Goal: Register for event/course

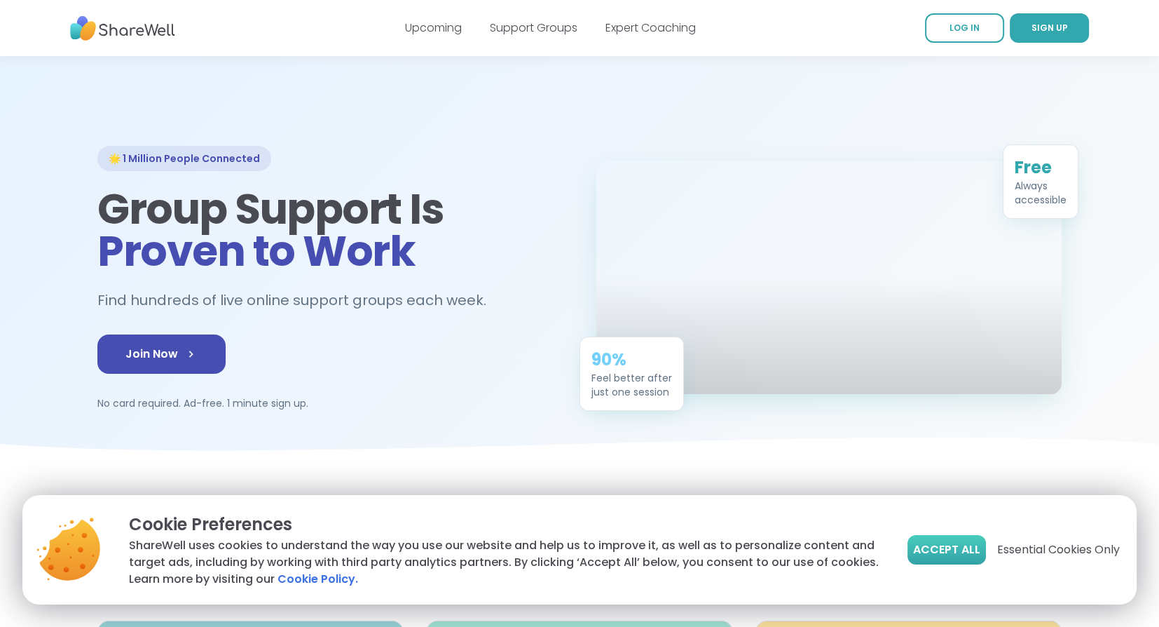
click at [920, 545] on span "Accept All" at bounding box center [946, 549] width 67 height 17
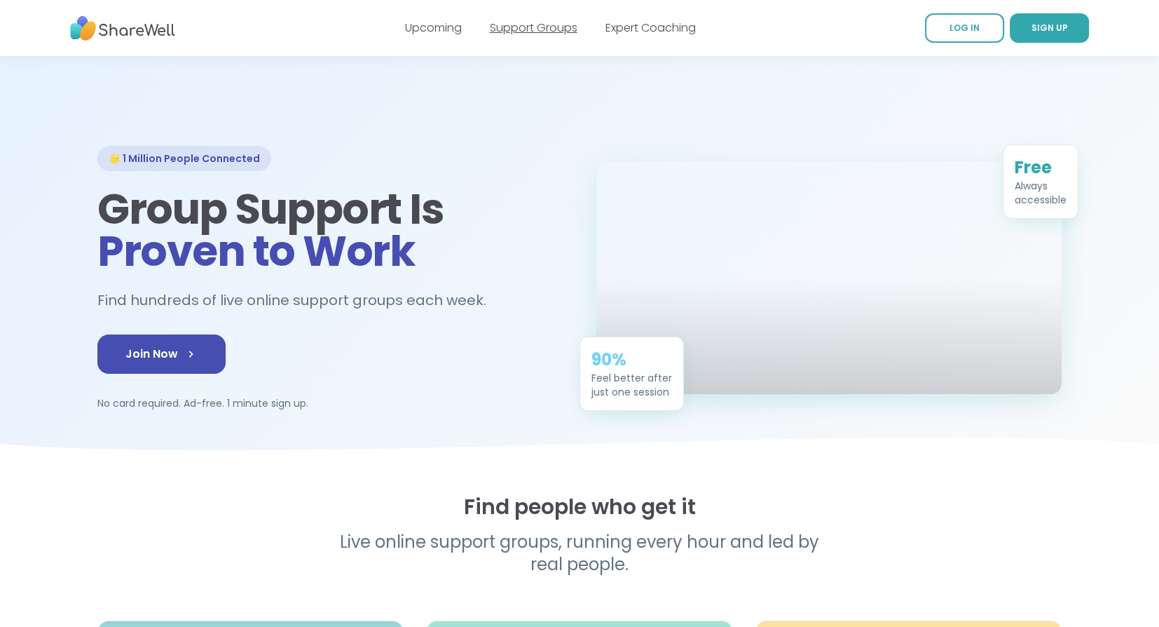
click at [538, 31] on link "Support Groups" at bounding box center [534, 28] width 88 height 16
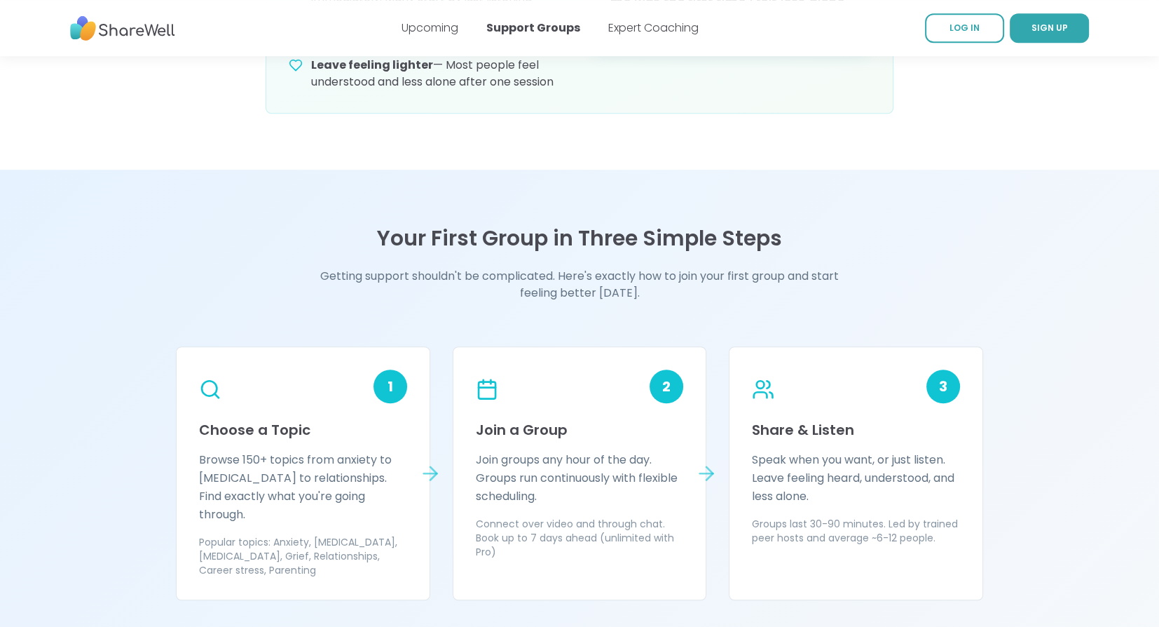
scroll to position [1121, 0]
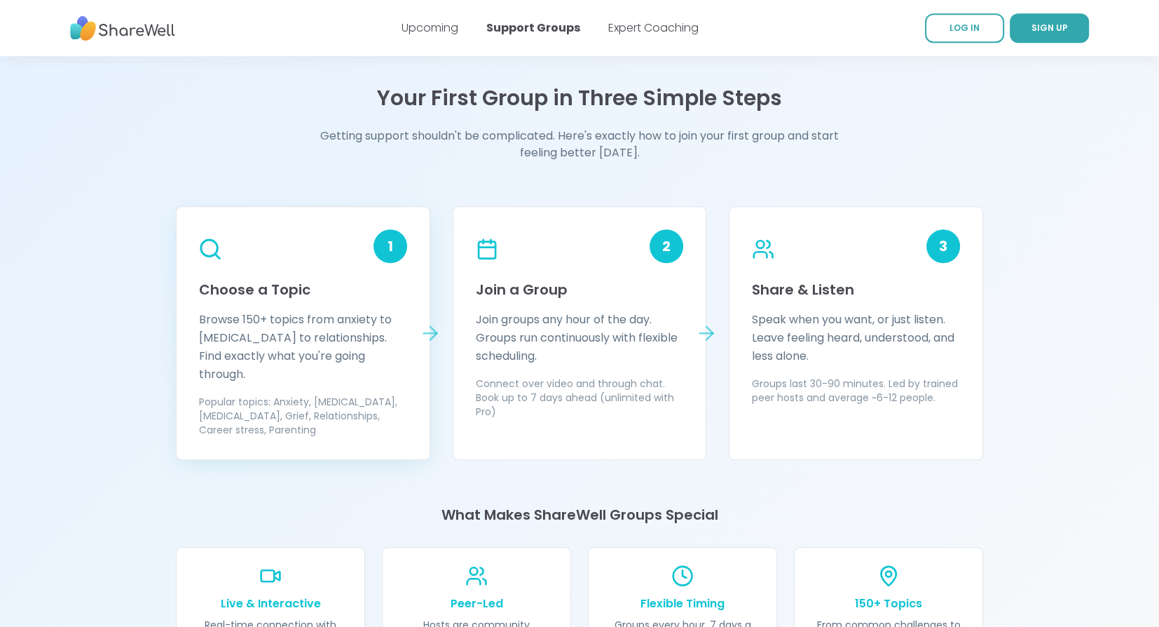
click at [348, 348] on p "Browse 150+ topics from anxiety to [MEDICAL_DATA] to relationships. Find exactl…" at bounding box center [303, 347] width 208 height 73
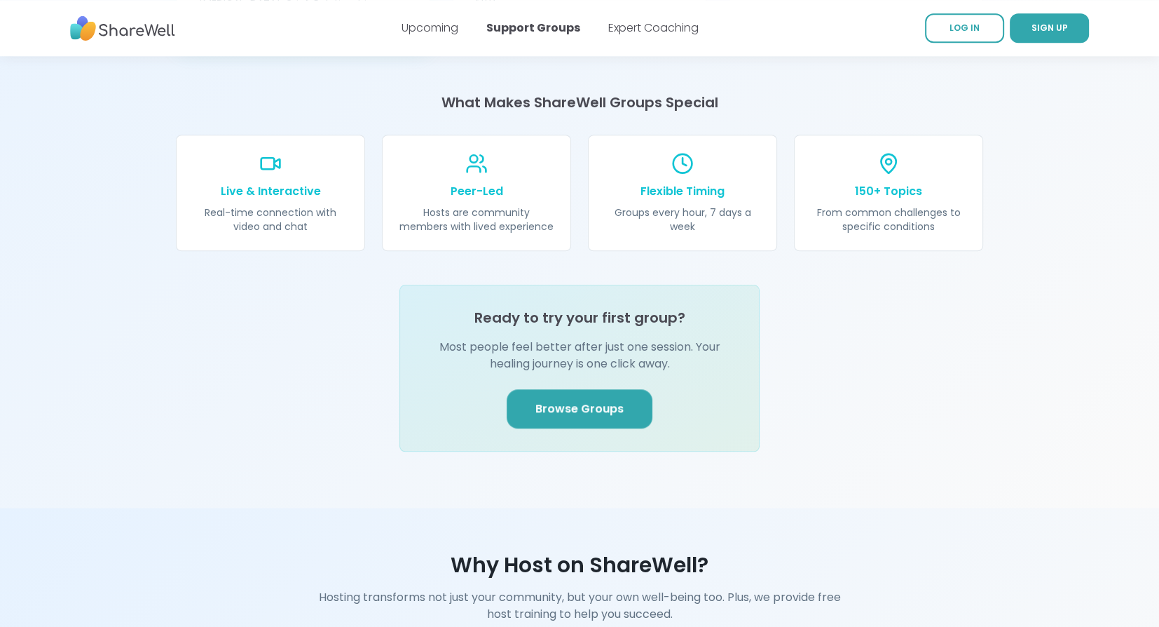
scroll to position [1542, 0]
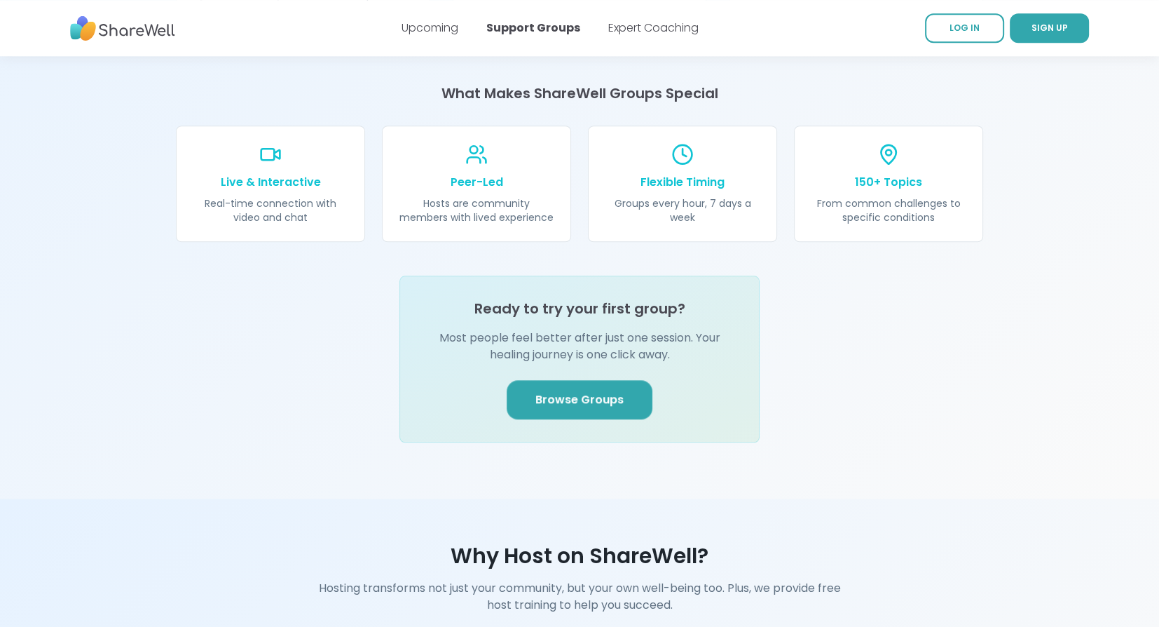
click at [529, 380] on link "Browse Groups" at bounding box center [580, 399] width 146 height 39
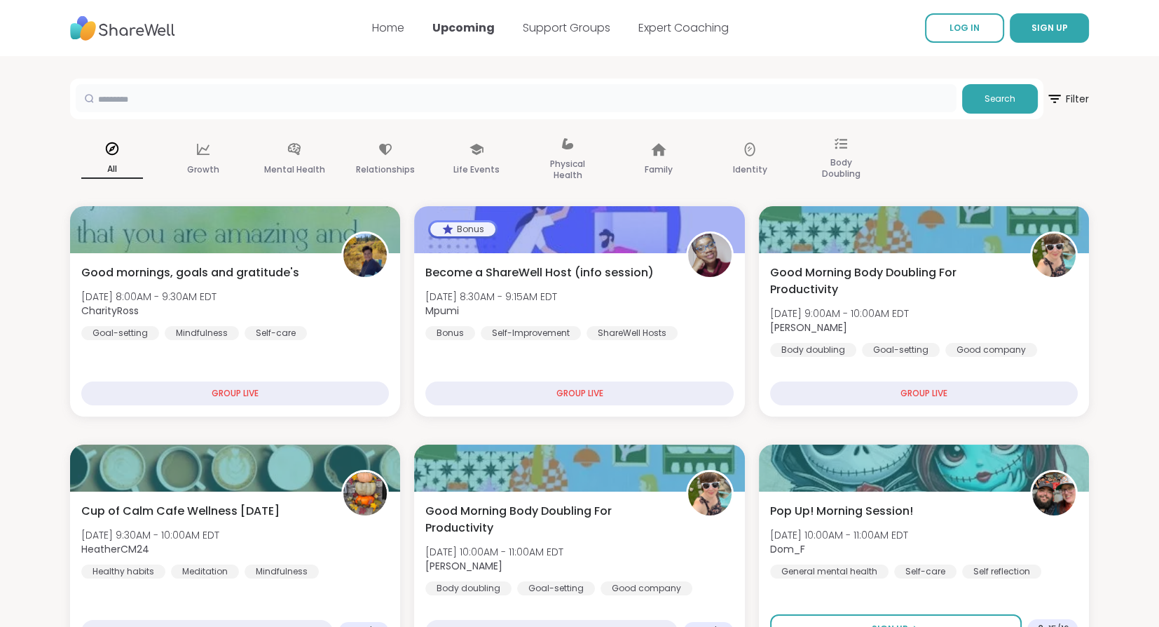
click at [249, 97] on input "text" at bounding box center [516, 98] width 881 height 28
type input "****"
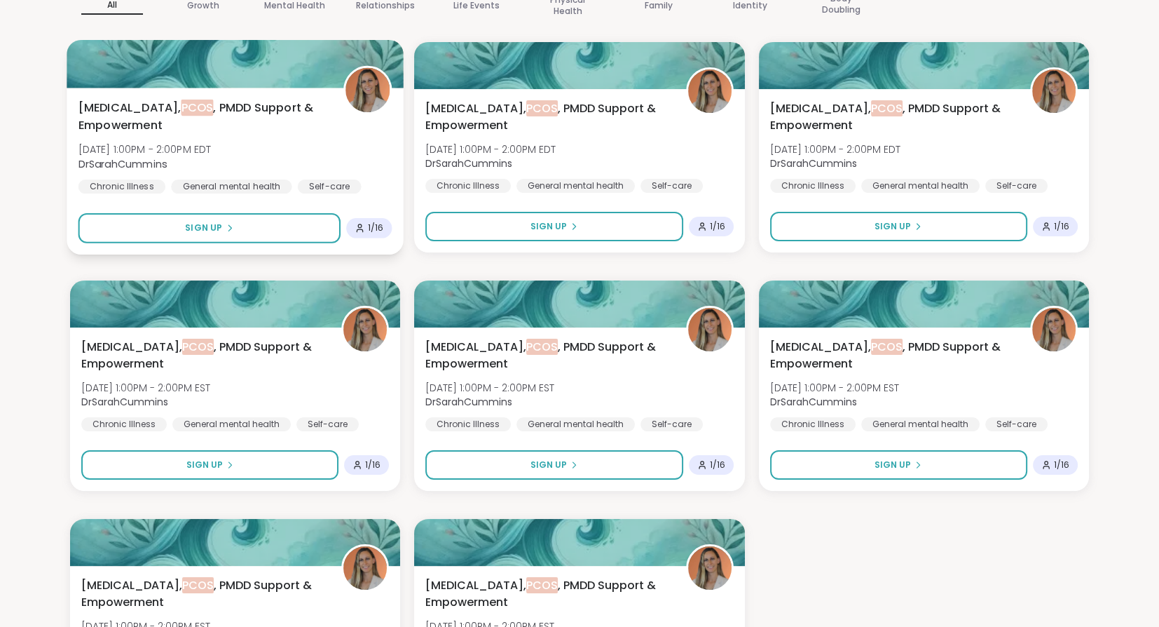
scroll to position [139, 0]
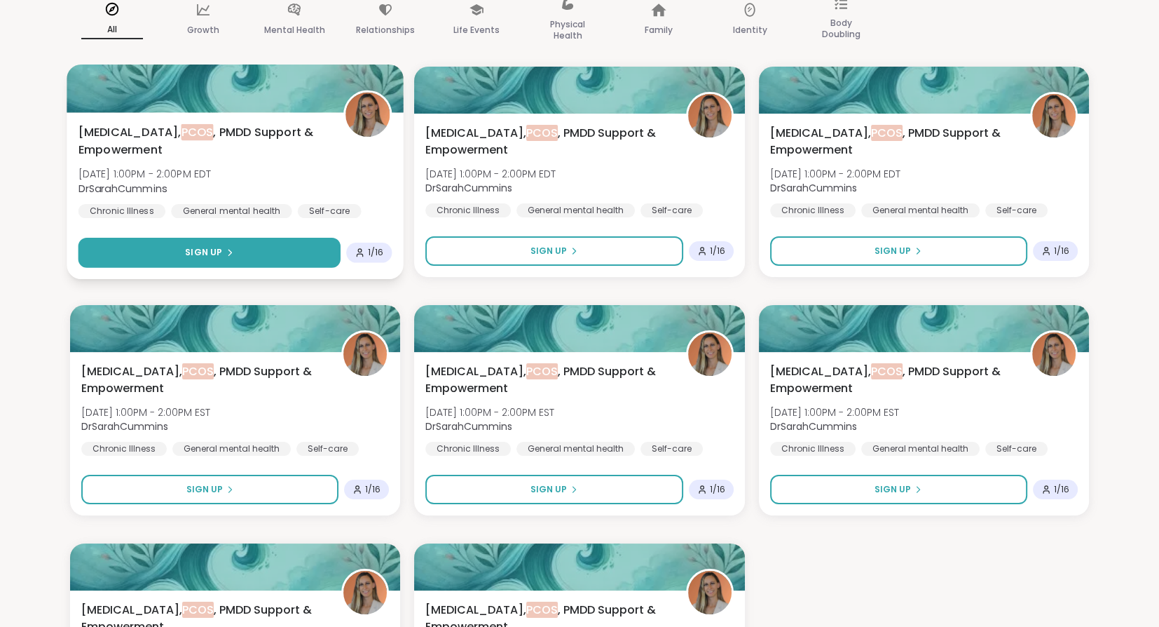
click at [247, 254] on button "Sign Up" at bounding box center [210, 253] width 263 height 30
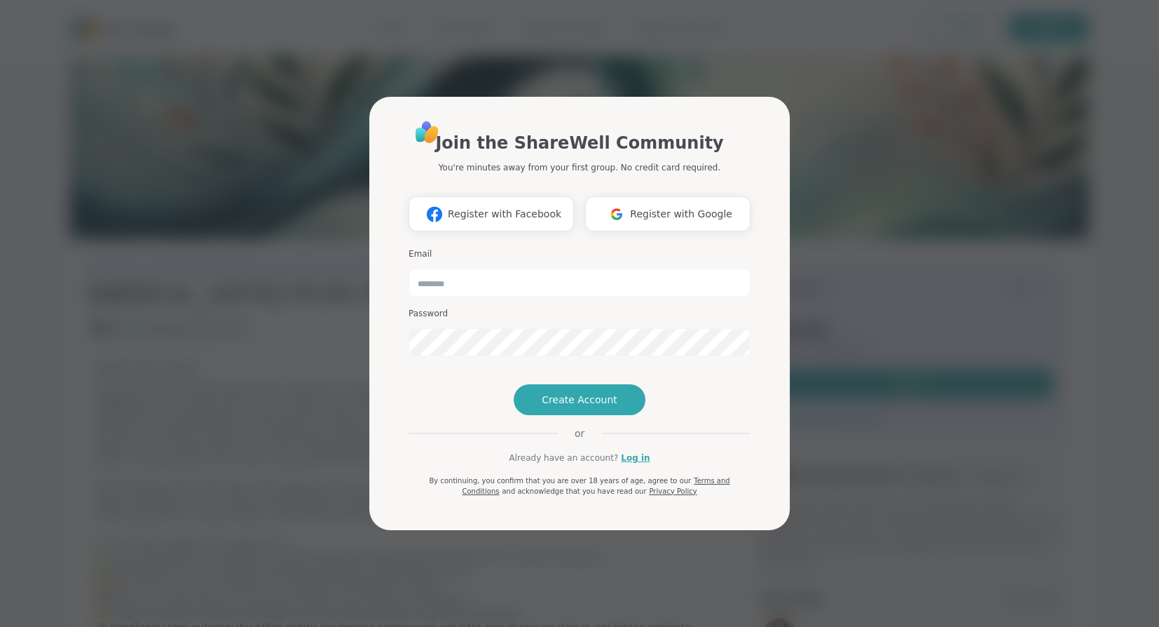
click at [282, 415] on div "Join the ShareWell Community You're minutes away from your first group. No cred…" at bounding box center [579, 313] width 1142 height 627
click at [903, 43] on div "Join the ShareWell Community You're minutes away from your first group. No cred…" at bounding box center [579, 313] width 1142 height 627
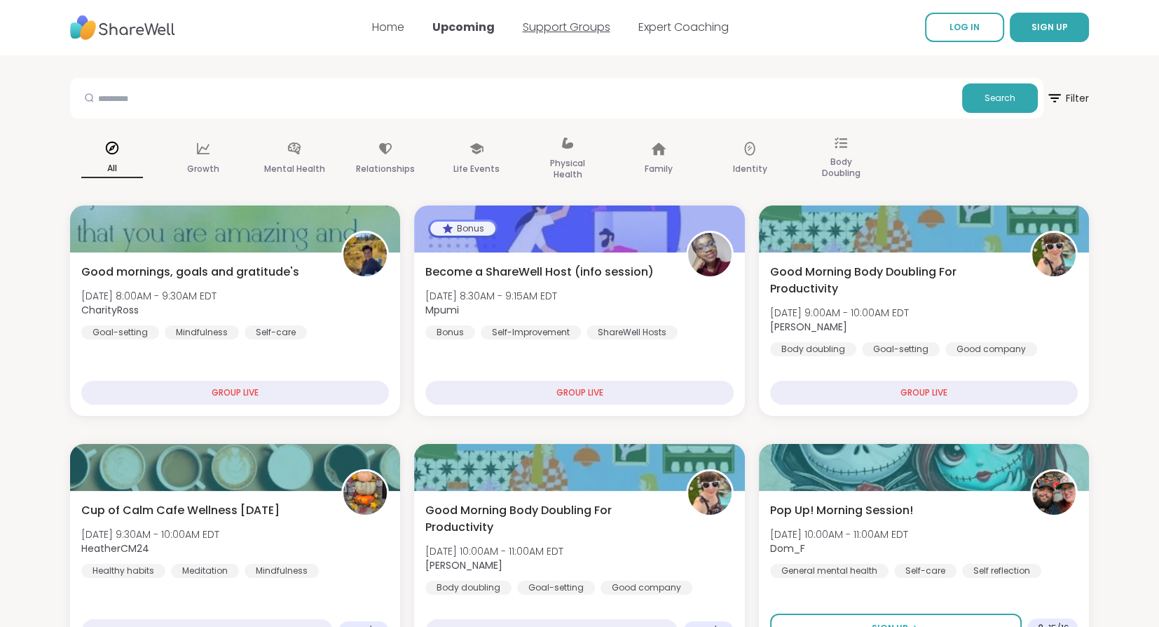
click at [573, 25] on link "Support Groups" at bounding box center [567, 27] width 88 height 16
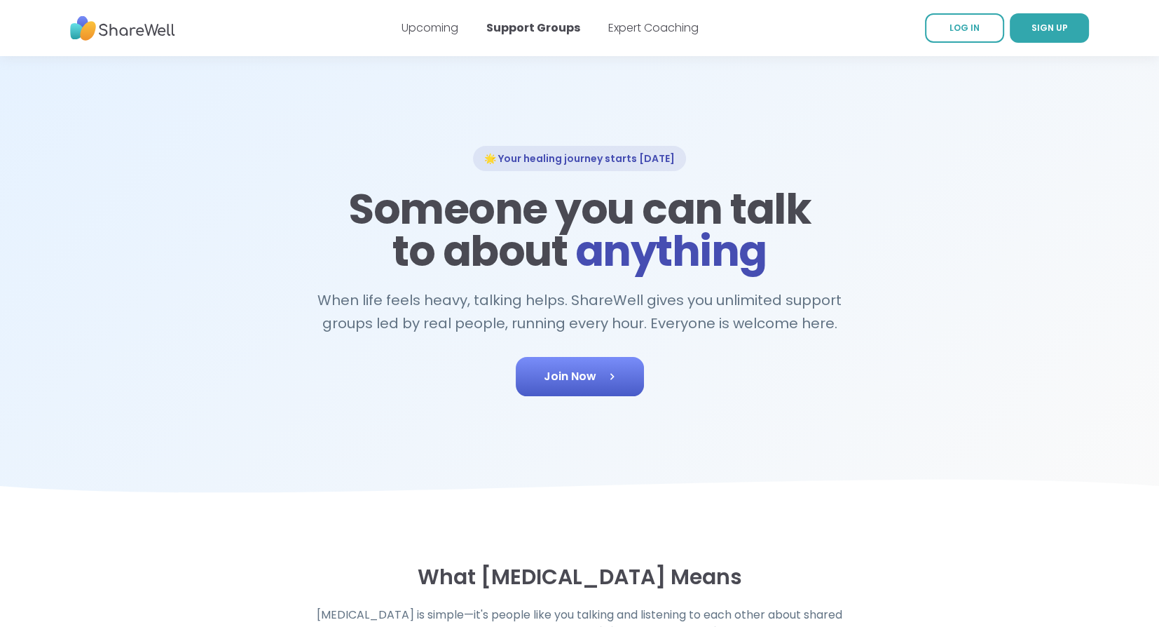
click at [564, 369] on span "Join Now" at bounding box center [580, 376] width 72 height 17
click at [113, 31] on img at bounding box center [122, 28] width 105 height 39
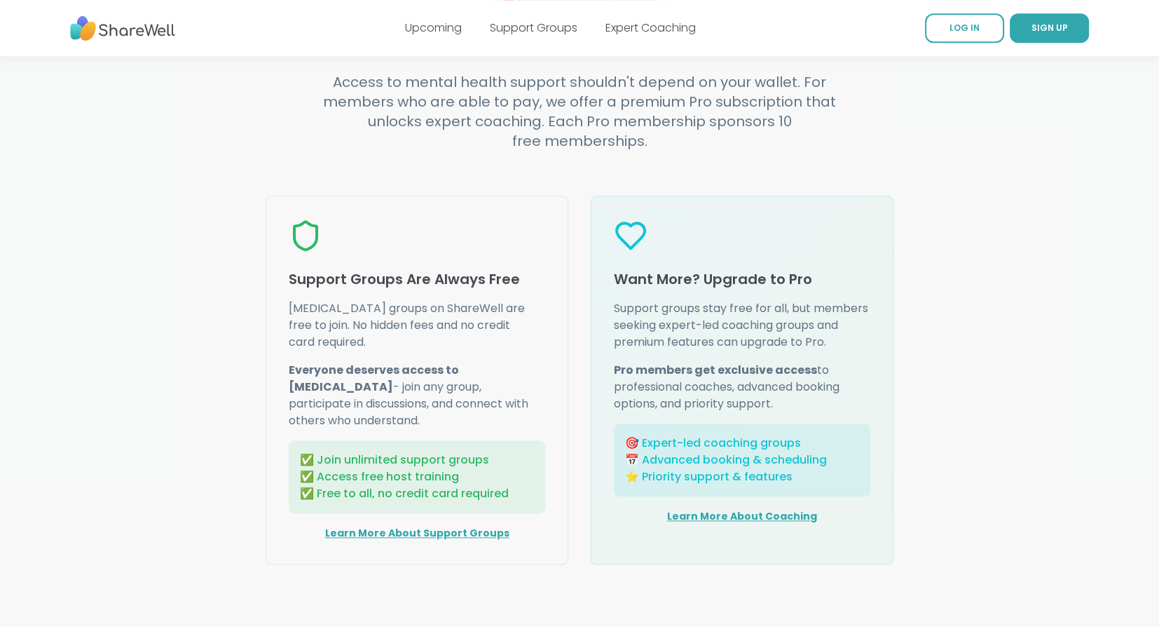
scroll to position [1682, 0]
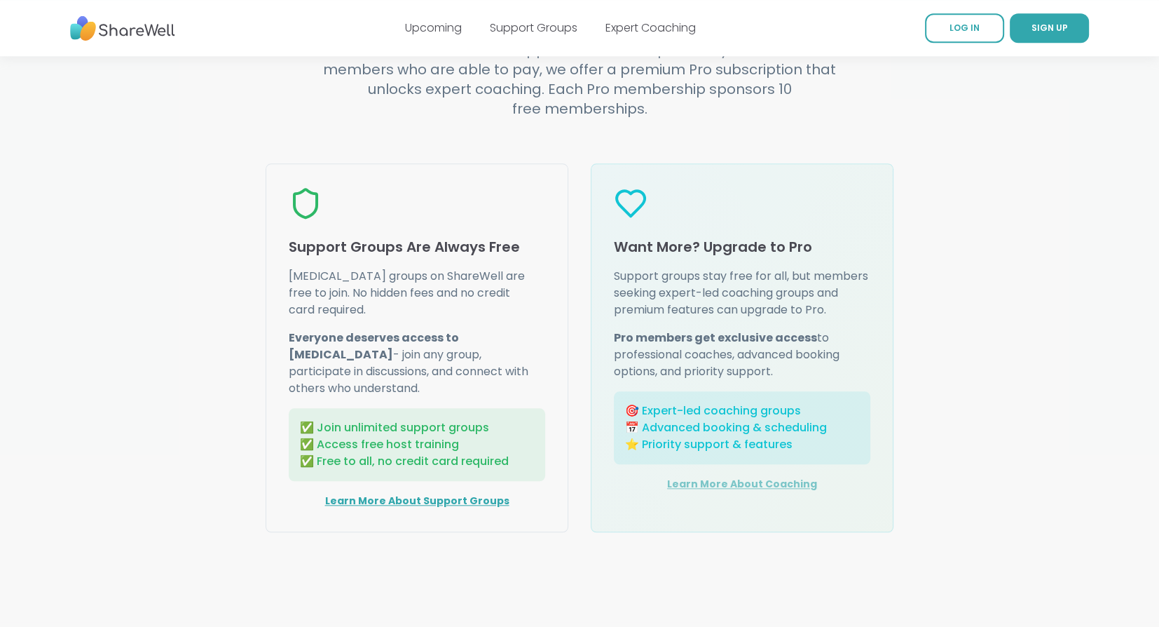
click at [705, 477] on link "Learn More About Coaching" at bounding box center [742, 484] width 150 height 14
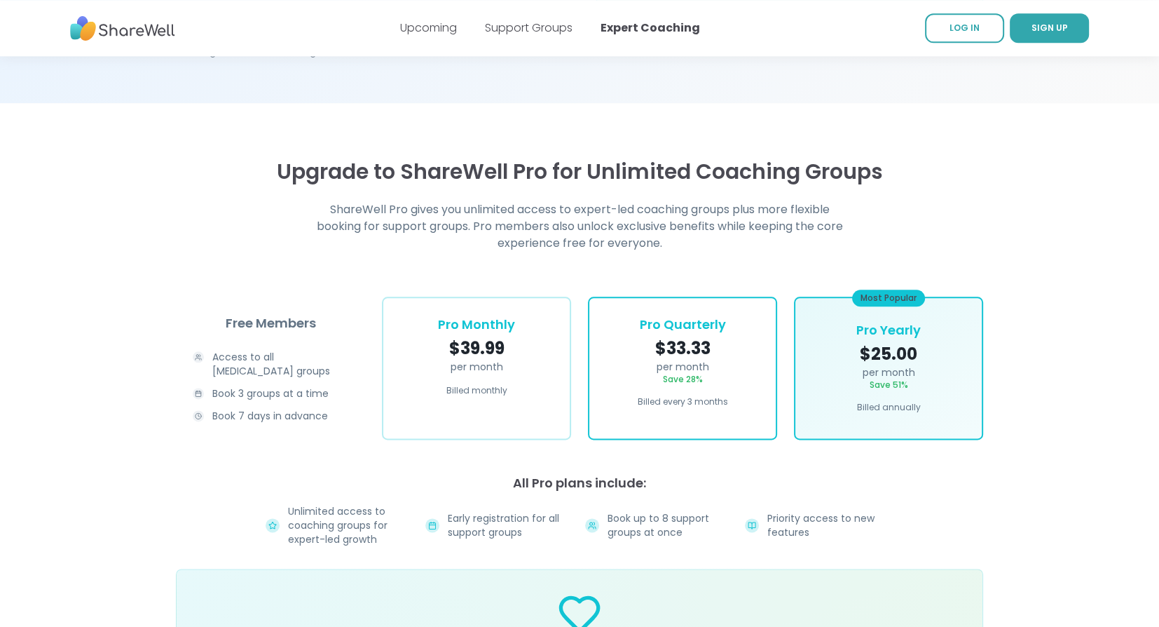
scroll to position [2033, 0]
